Goal: Task Accomplishment & Management: Manage account settings

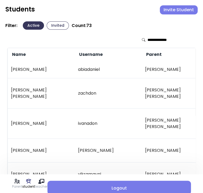
scroll to position [0, 133]
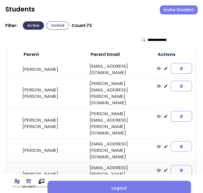
click at [170, 9] on button "Invite Student" at bounding box center [179, 9] width 38 height 9
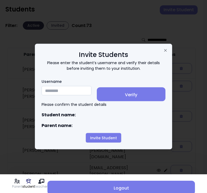
click at [56, 89] on input "Username" at bounding box center [67, 90] width 50 height 9
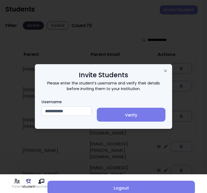
type input "**********"
click at [139, 114] on span "Verify" at bounding box center [131, 115] width 60 height 6
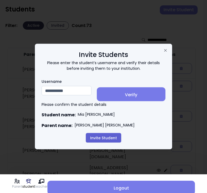
click at [104, 140] on button "Invite Student" at bounding box center [103, 138] width 35 height 10
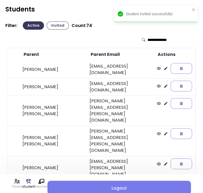
click at [54, 28] on button "Invited" at bounding box center [58, 25] width 22 height 8
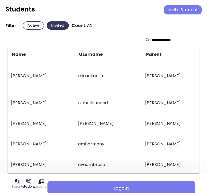
click at [34, 27] on button "Active" at bounding box center [33, 25] width 21 height 8
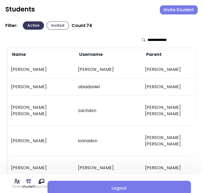
click at [173, 9] on button "Invite Student" at bounding box center [179, 9] width 38 height 9
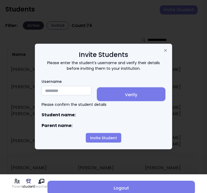
click at [56, 93] on input "Username" at bounding box center [67, 90] width 50 height 9
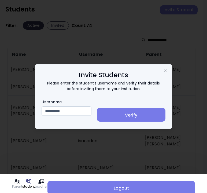
type input "********"
click at [143, 113] on span "Verify" at bounding box center [131, 115] width 60 height 6
click at [63, 112] on input "Username" at bounding box center [67, 111] width 50 height 9
type input "********"
click at [128, 117] on span "Verify" at bounding box center [131, 115] width 60 height 6
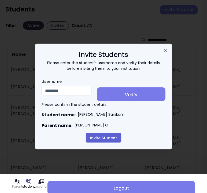
click at [103, 138] on button "Invite Student" at bounding box center [103, 138] width 35 height 10
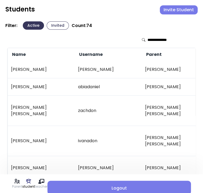
click at [179, 10] on button "Invite Student" at bounding box center [179, 9] width 38 height 9
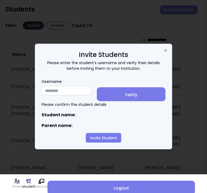
click at [58, 90] on input "Username" at bounding box center [67, 90] width 50 height 9
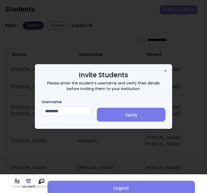
type input "********"
click at [139, 117] on span "Verify" at bounding box center [131, 115] width 60 height 6
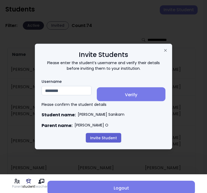
click at [101, 137] on button "Invite Student" at bounding box center [103, 138] width 35 height 10
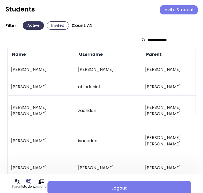
click at [58, 25] on button "Invited" at bounding box center [58, 25] width 22 height 8
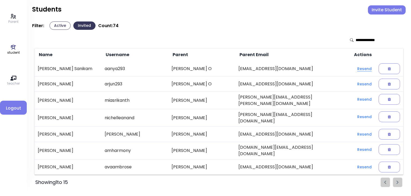
click at [203, 67] on button "Resend" at bounding box center [364, 69] width 23 height 10
click at [203, 82] on button "Resend" at bounding box center [364, 84] width 23 height 10
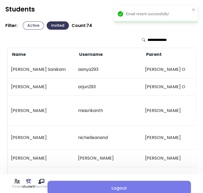
click at [121, 100] on td "miasrikanth" at bounding box center [108, 111] width 67 height 30
